Goal: Navigation & Orientation: Find specific page/section

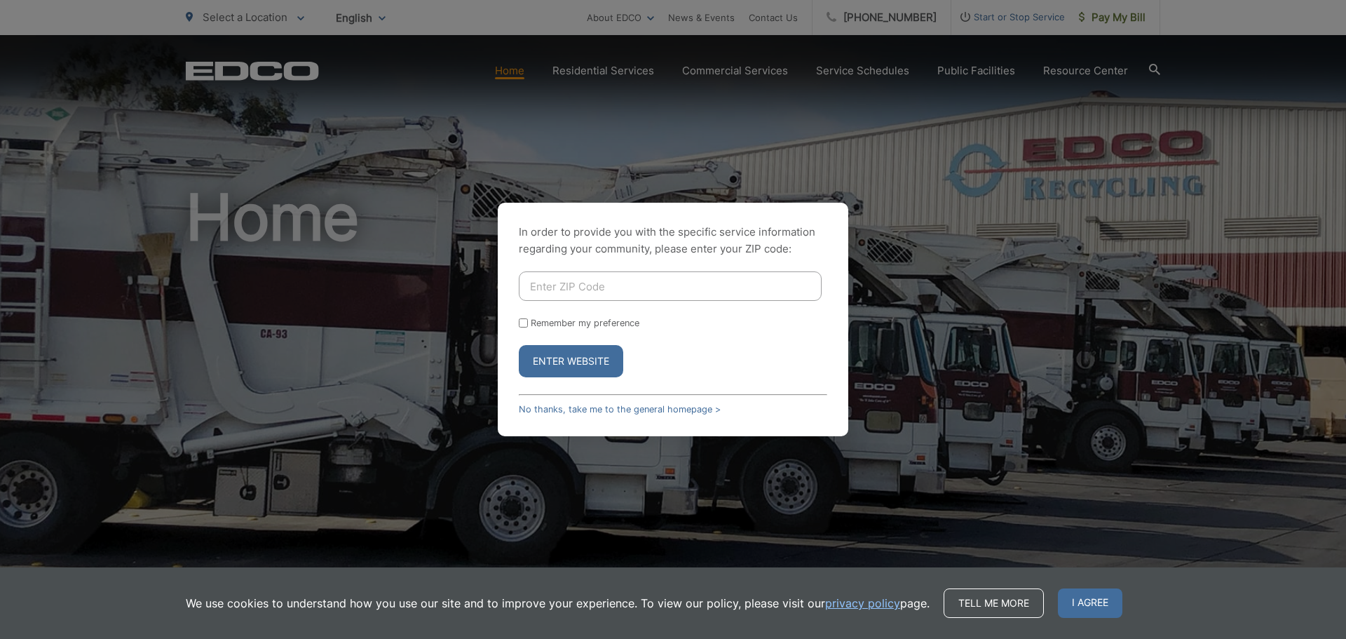
click at [759, 294] on input "Enter ZIP Code" at bounding box center [670, 285] width 303 height 29
type input "92024"
click at [582, 359] on button "Enter Website" at bounding box center [571, 361] width 104 height 32
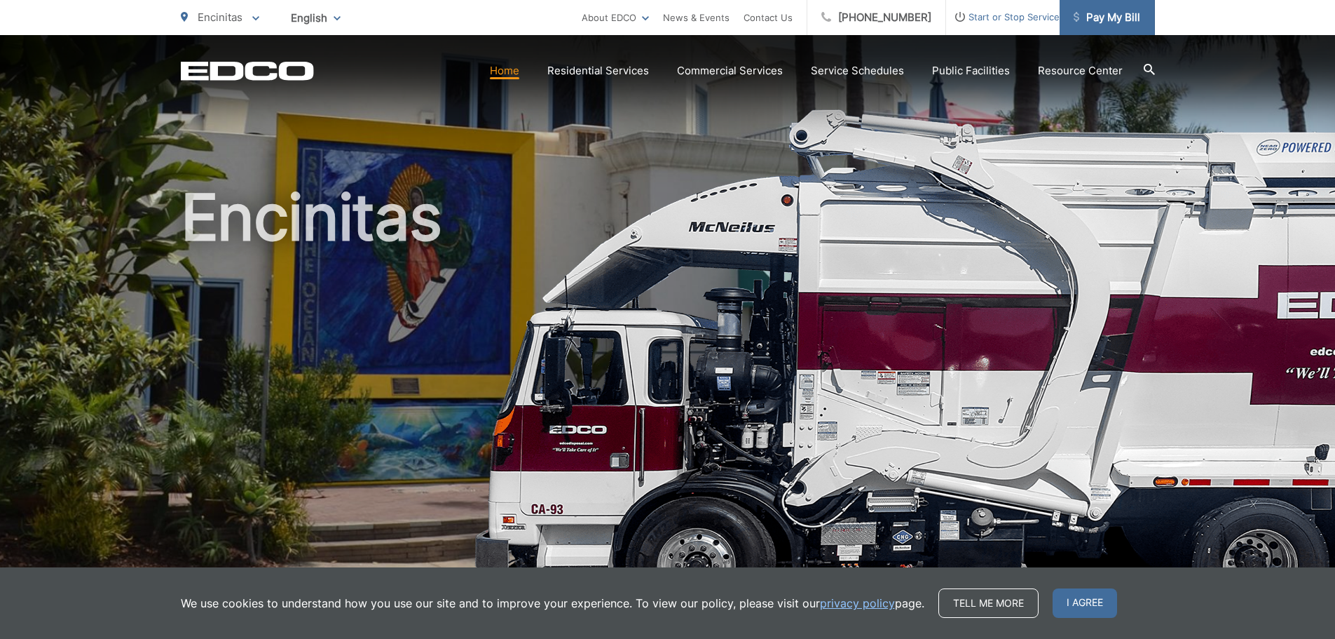
click at [1098, 25] on span "Pay My Bill" at bounding box center [1107, 17] width 67 height 17
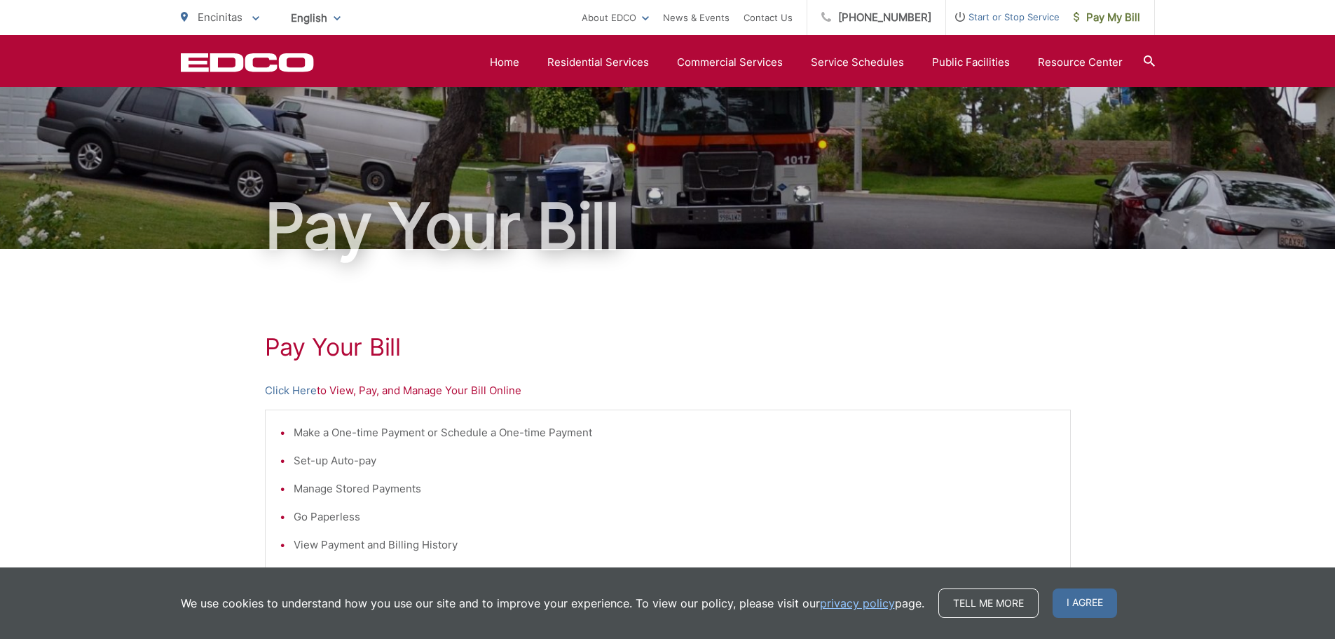
scroll to position [20, 0]
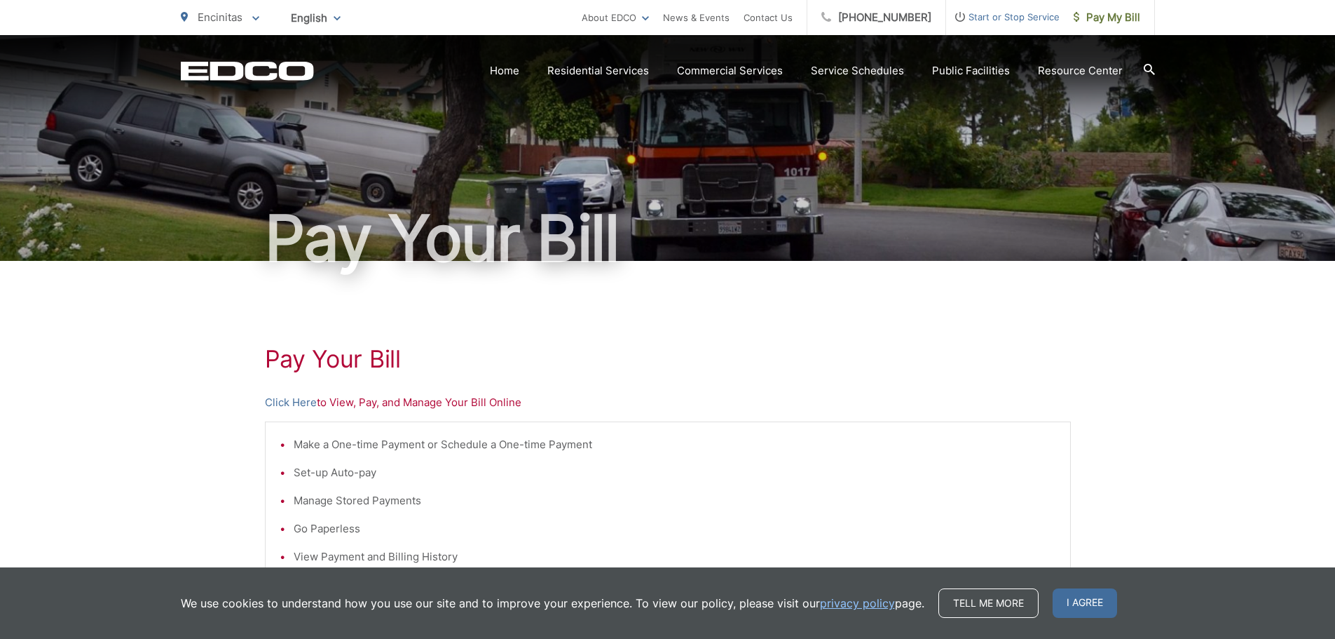
click at [1147, 69] on icon at bounding box center [1149, 69] width 11 height 11
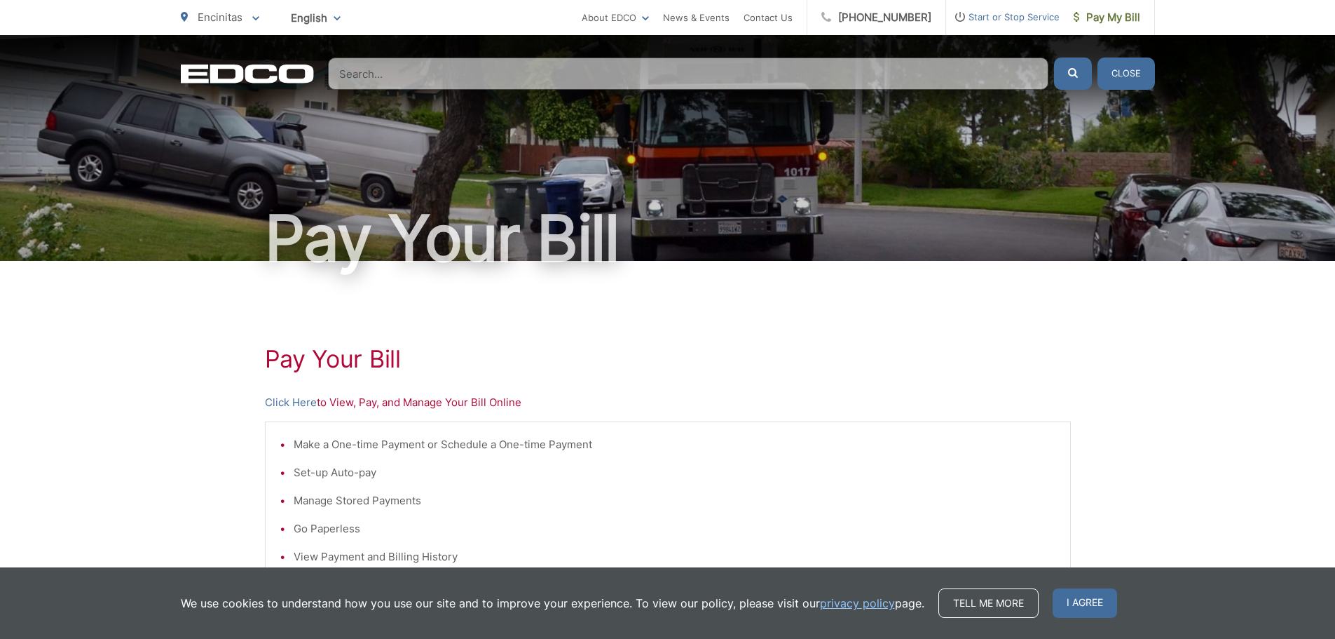
click at [1011, 74] on input "Search" at bounding box center [688, 73] width 721 height 32
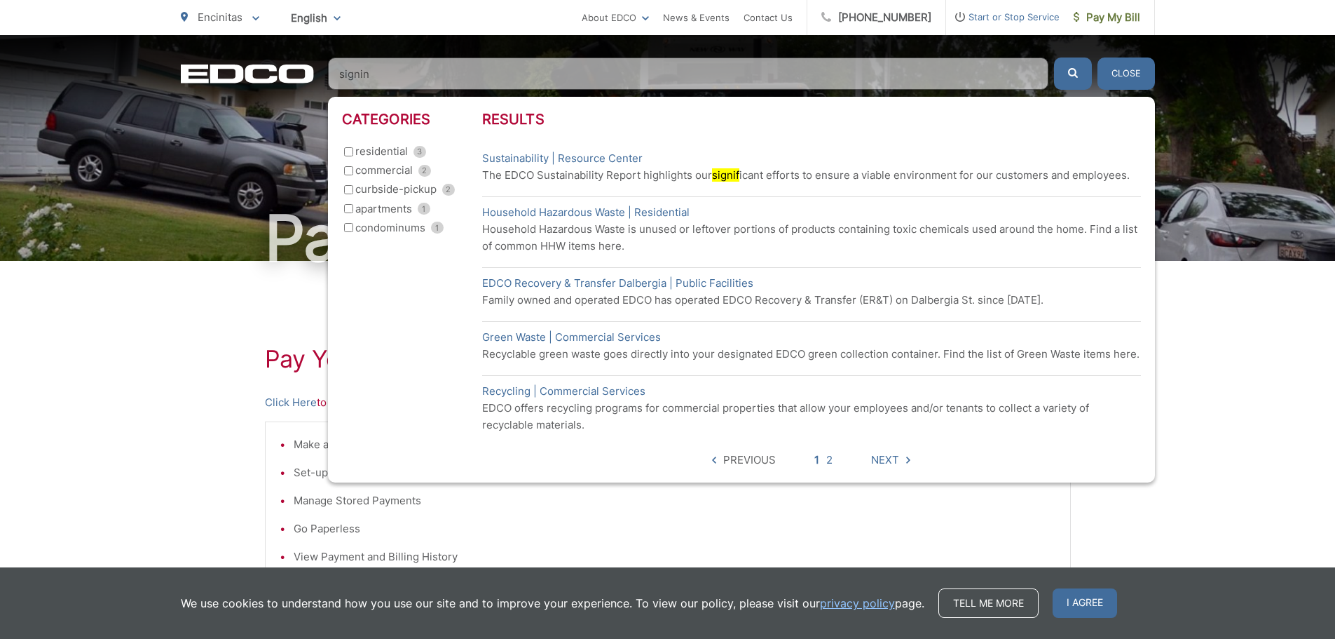
click at [1054, 57] on button "submit" at bounding box center [1073, 73] width 38 height 32
click at [360, 79] on input "signin" at bounding box center [688, 73] width 721 height 32
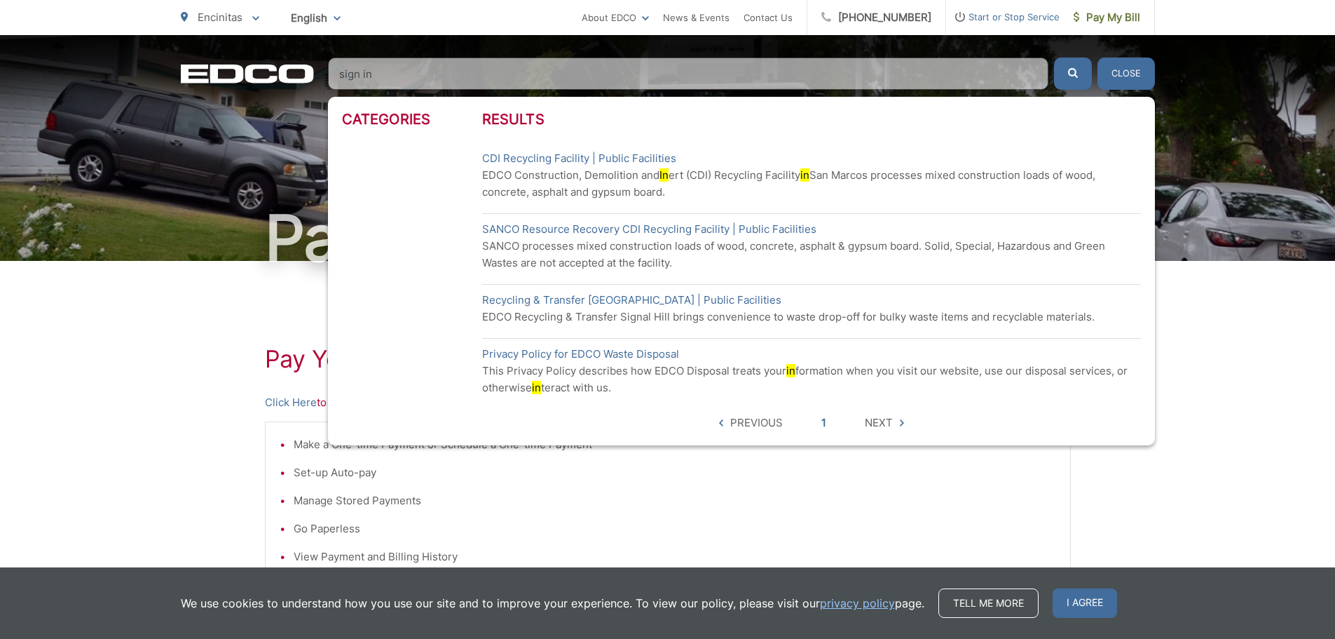
type input "sign in"
click at [1054, 57] on button "submit" at bounding box center [1073, 73] width 38 height 32
click at [396, 70] on input "sign in" at bounding box center [688, 73] width 721 height 32
click at [1054, 57] on button "submit" at bounding box center [1073, 73] width 38 height 32
click at [1133, 74] on button "Close" at bounding box center [1126, 73] width 57 height 32
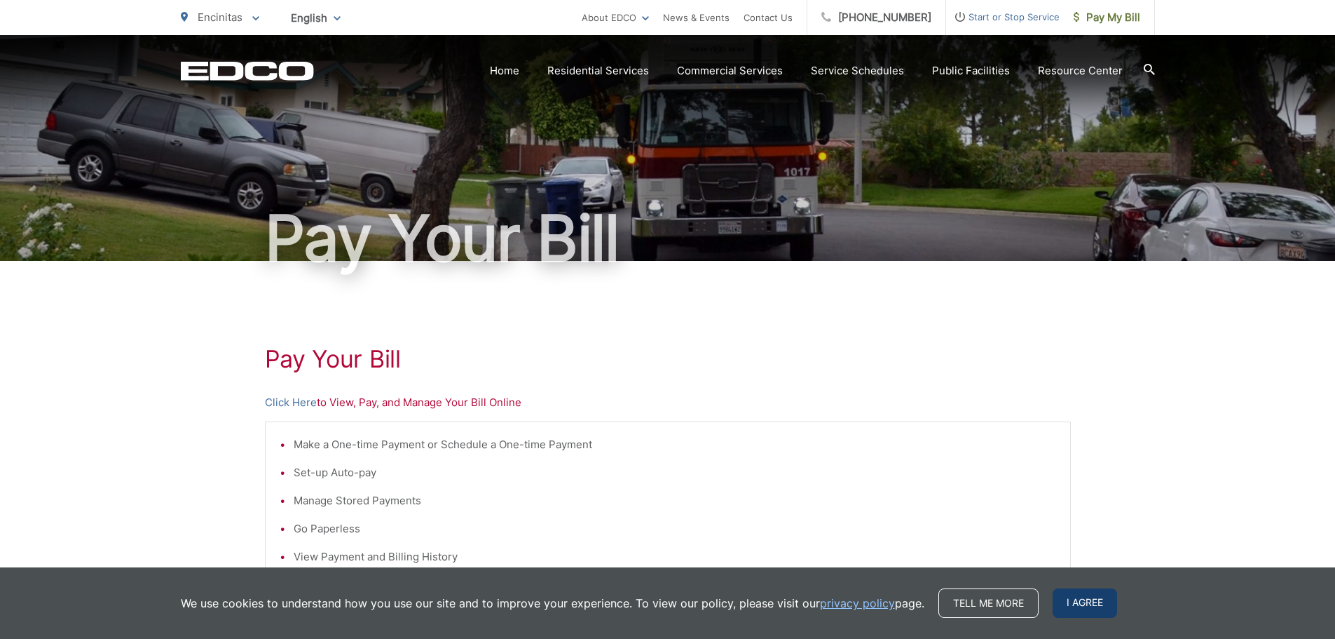
click at [1086, 602] on span "I agree" at bounding box center [1085, 602] width 64 height 29
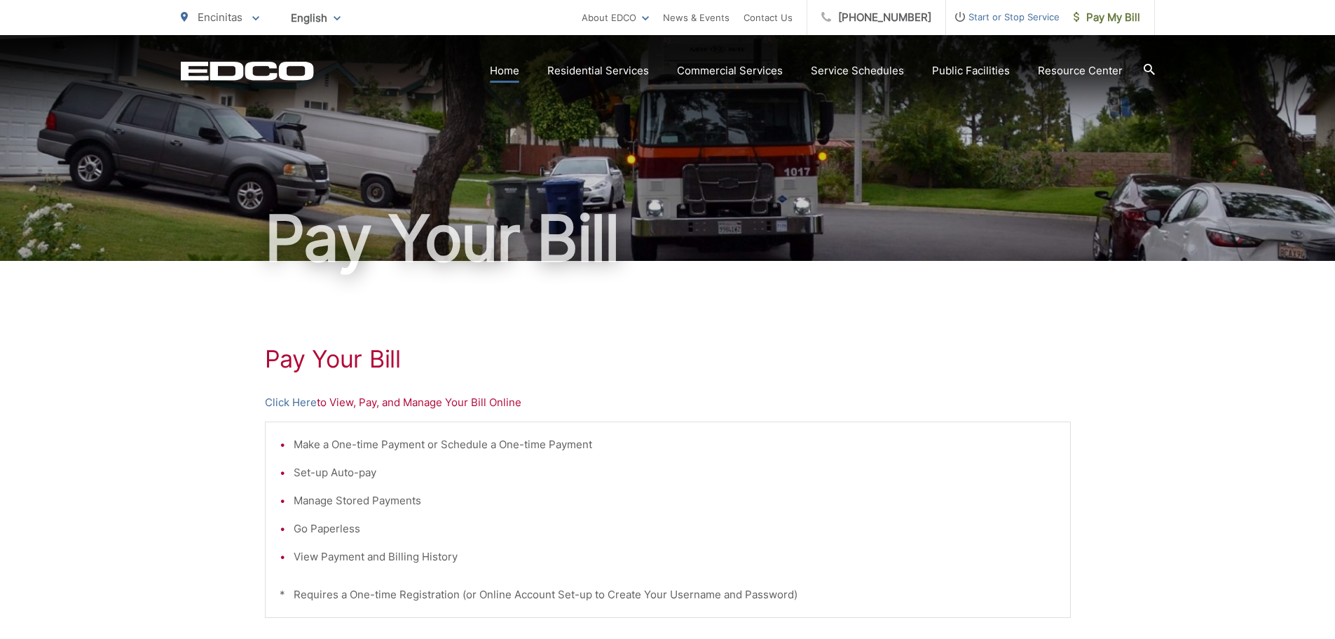
click at [519, 72] on link "Home" at bounding box center [504, 70] width 29 height 17
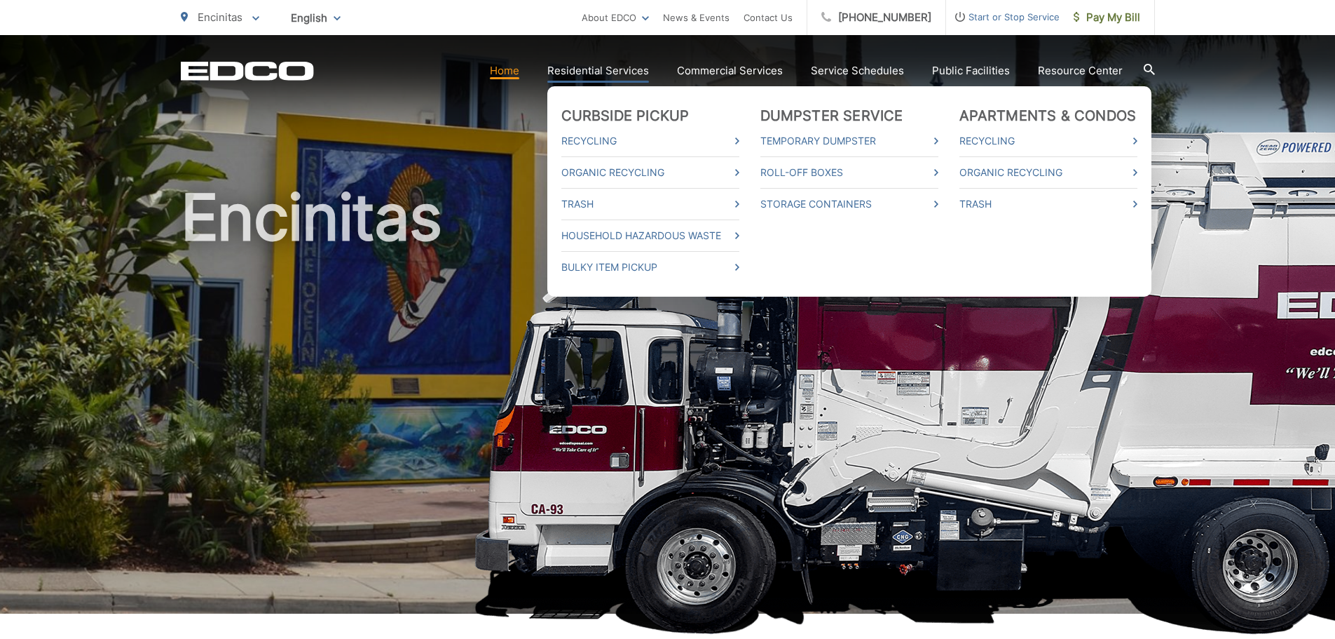
click at [594, 74] on link "Residential Services" at bounding box center [598, 70] width 102 height 17
